Goal: Information Seeking & Learning: Learn about a topic

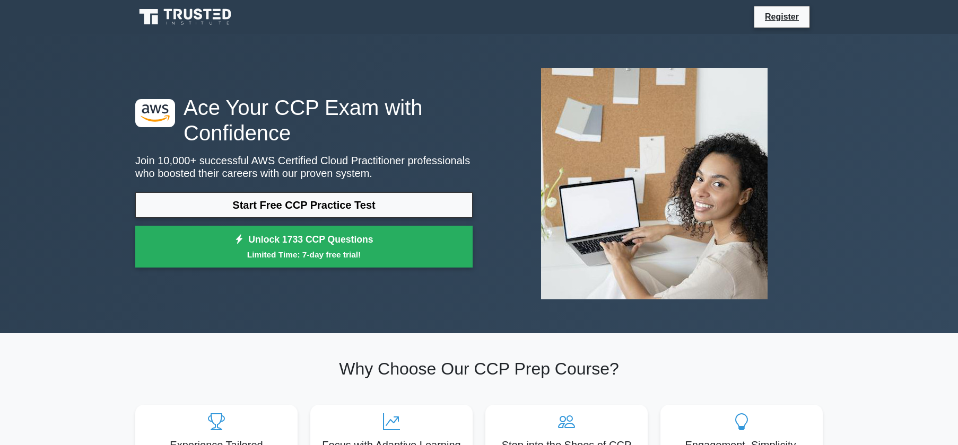
click at [234, 211] on link "Start Free CCP Practice Test" at bounding box center [303, 204] width 337 height 25
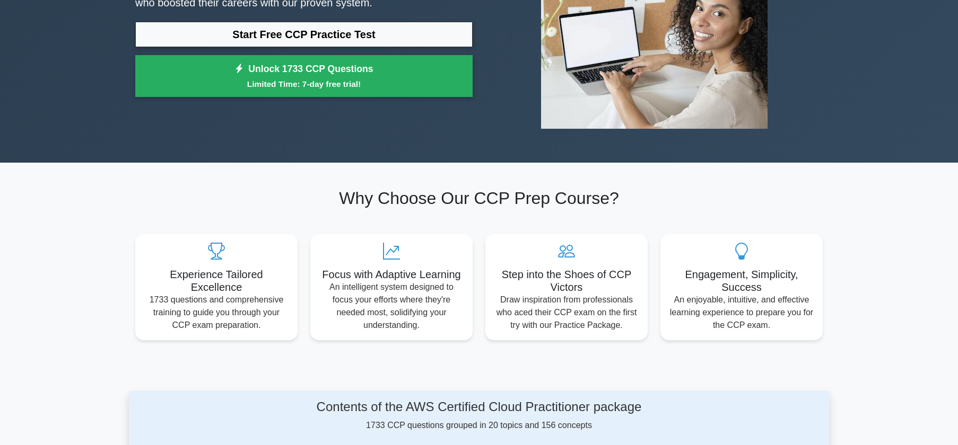
scroll to position [265, 0]
